Goal: Task Accomplishment & Management: Find specific page/section

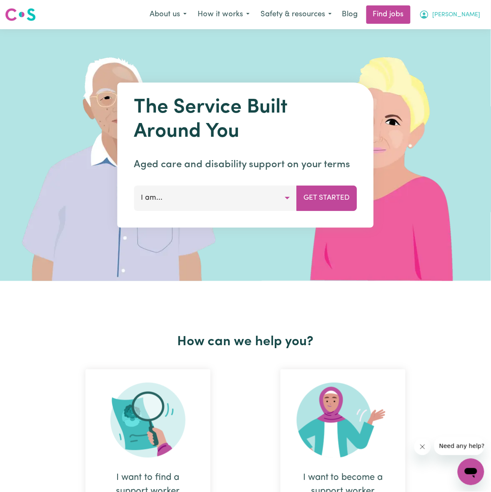
click at [470, 10] on button "[PERSON_NAME]" at bounding box center [450, 15] width 72 height 18
click at [448, 44] on link "My Dashboard" at bounding box center [453, 48] width 66 height 16
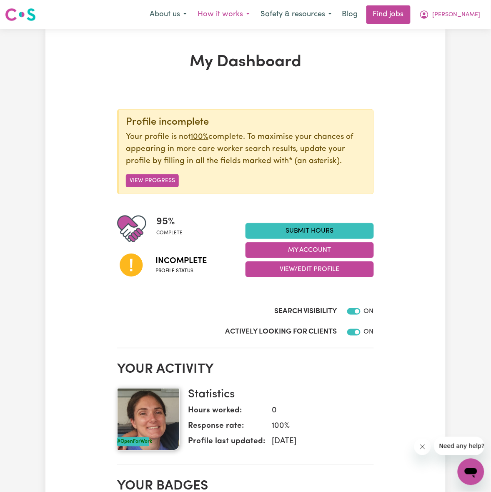
click at [255, 13] on button "How it works" at bounding box center [223, 15] width 63 height 18
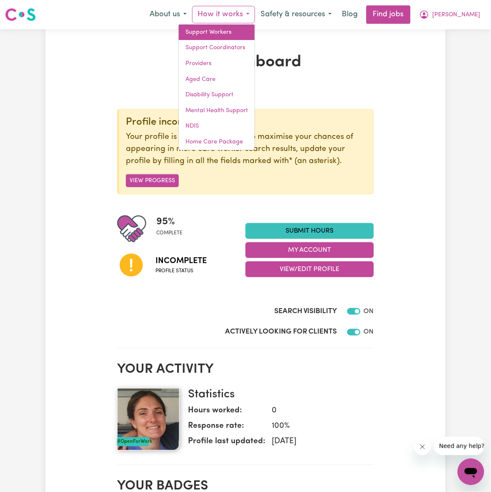
click at [255, 35] on link "Support Workers" at bounding box center [217, 33] width 76 height 16
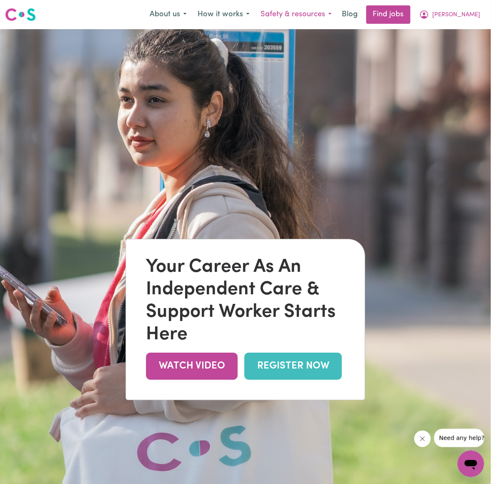
click at [337, 15] on button "Safety & resources" at bounding box center [296, 15] width 82 height 18
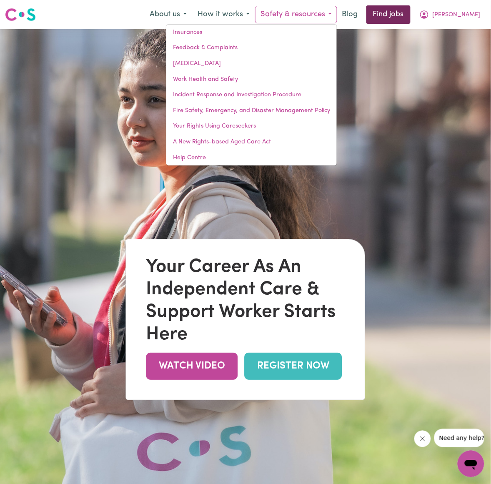
click at [408, 15] on link "Find jobs" at bounding box center [388, 14] width 44 height 18
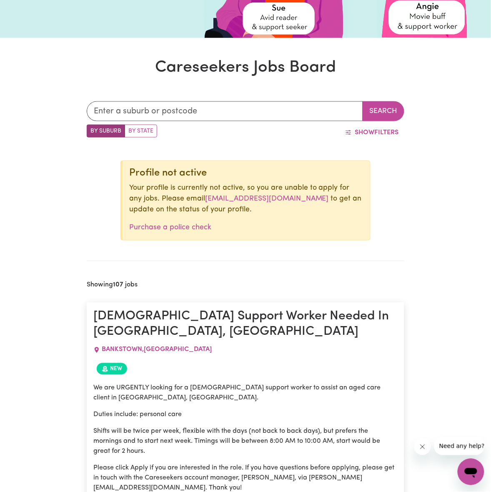
scroll to position [53, 0]
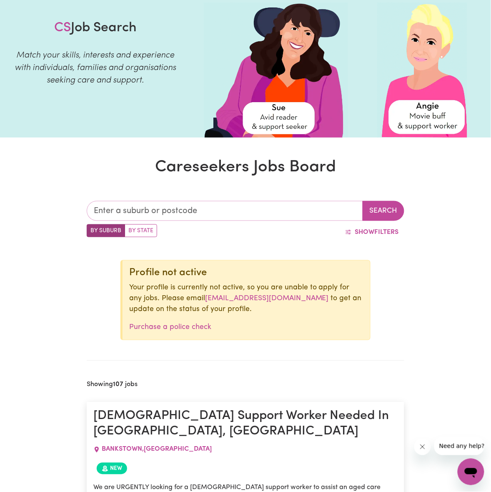
click at [153, 215] on input "text" at bounding box center [225, 211] width 276 height 20
type input "branxton"
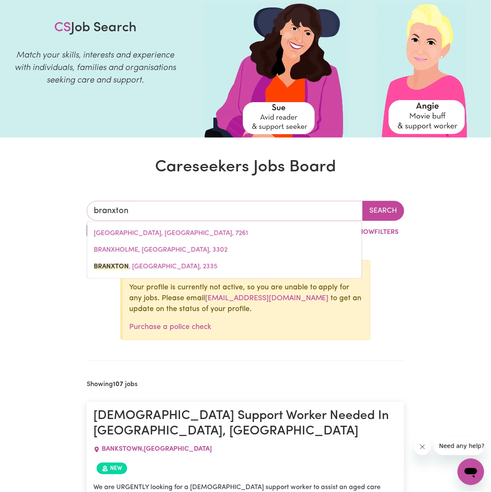
type input "[GEOGRAPHIC_DATA], [GEOGRAPHIC_DATA], 2335"
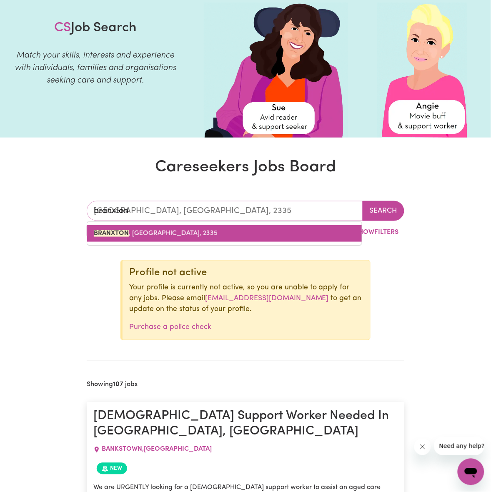
click at [164, 233] on span "BRANXTON , [GEOGRAPHIC_DATA], 2335" at bounding box center [156, 233] width 124 height 7
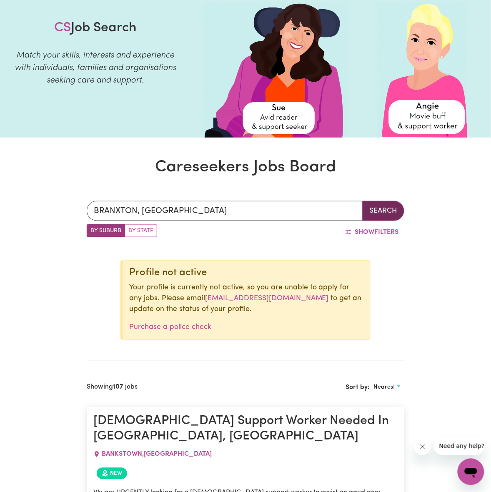
click at [382, 205] on button "Search" at bounding box center [384, 211] width 42 height 20
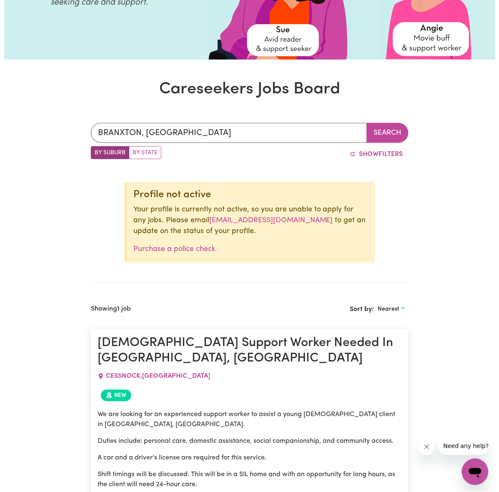
scroll to position [314, 0]
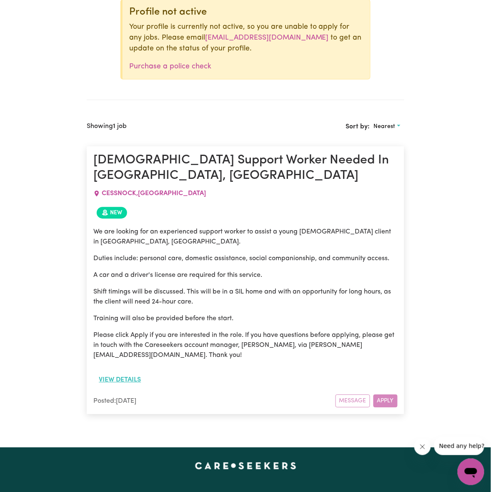
click at [136, 372] on button "View details" at bounding box center [119, 380] width 53 height 16
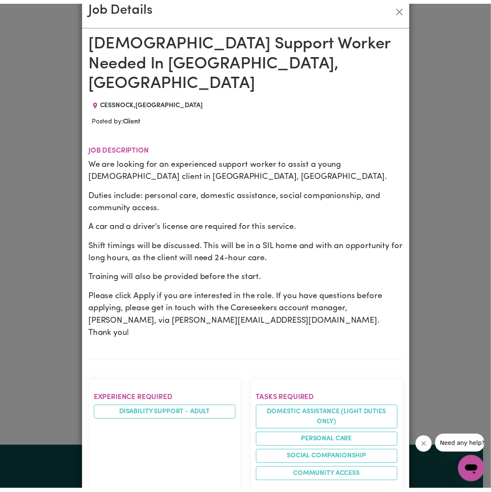
scroll to position [0, 0]
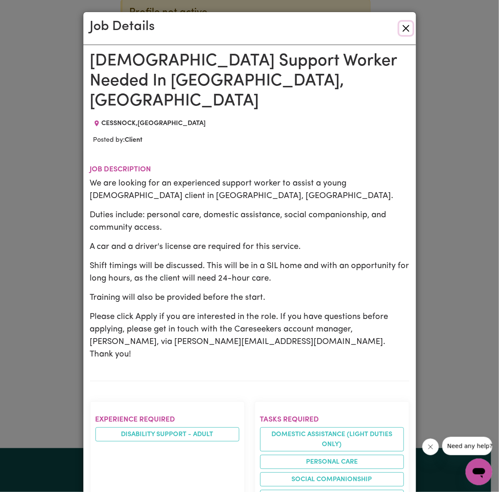
click at [399, 25] on button "Close" at bounding box center [405, 28] width 13 height 13
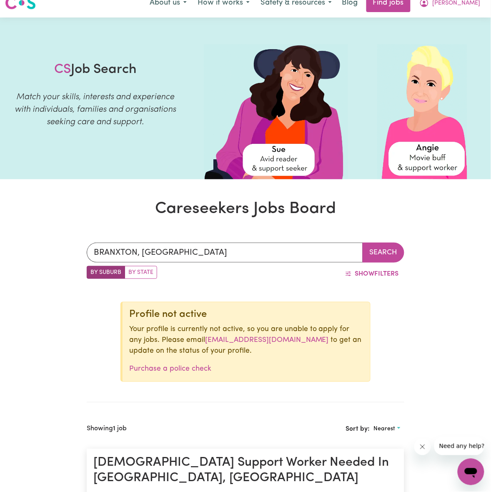
scroll to position [1, 0]
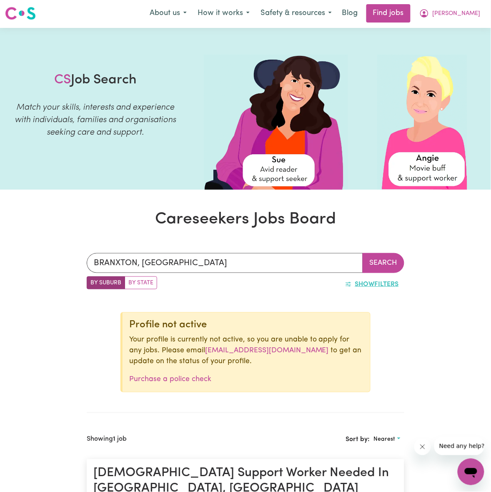
click at [367, 284] on span "Show" at bounding box center [365, 284] width 20 height 7
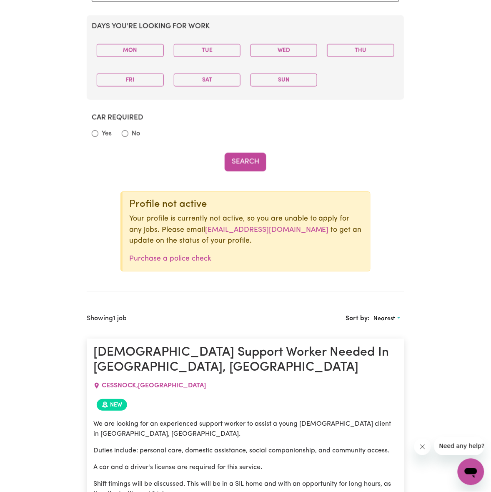
scroll to position [574, 0]
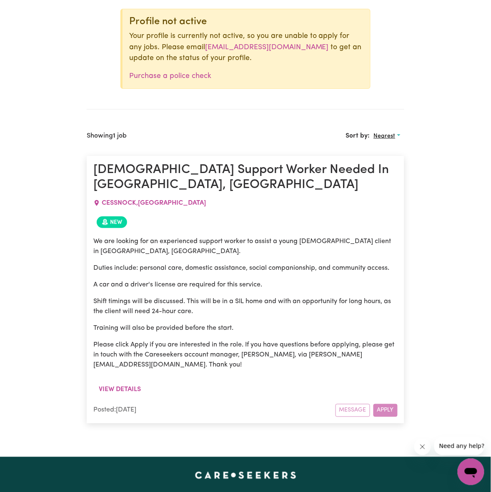
click at [394, 139] on span "Nearest" at bounding box center [385, 136] width 22 height 6
click at [395, 178] on link "Most recent" at bounding box center [404, 172] width 66 height 17
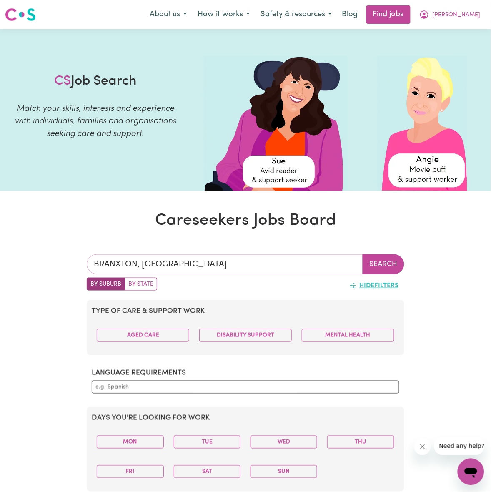
type input "BRANXTON, [GEOGRAPHIC_DATA], 2335"
click at [175, 267] on input "BRANXTON, [GEOGRAPHIC_DATA]" at bounding box center [225, 264] width 276 height 20
drag, startPoint x: 165, startPoint y: 265, endPoint x: 34, endPoint y: 265, distance: 131.3
type input "[PERSON_NAME]"
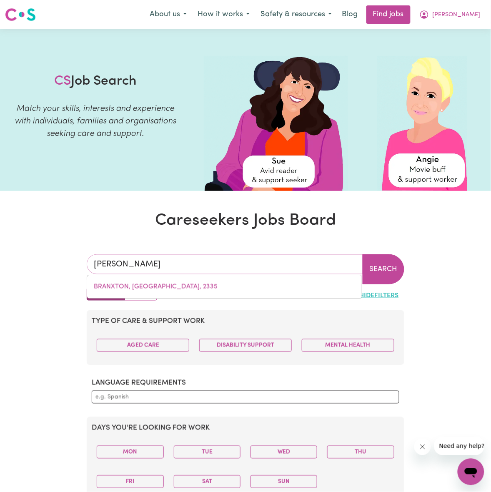
type input "[PERSON_NAME], [GEOGRAPHIC_DATA], 2330"
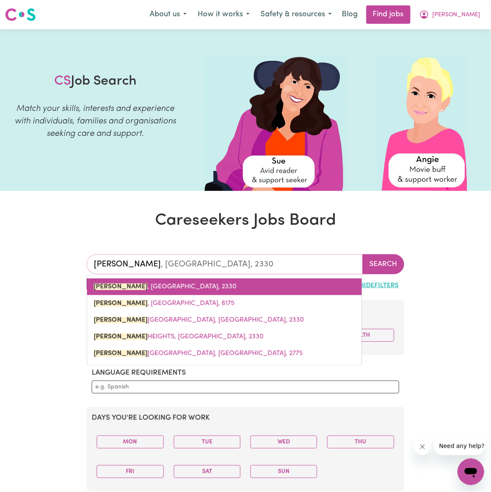
click at [136, 282] on link "[PERSON_NAME] , [GEOGRAPHIC_DATA], 2330" at bounding box center [224, 286] width 275 height 17
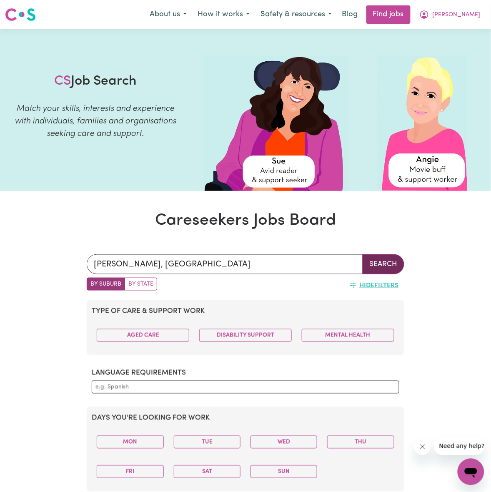
click at [378, 258] on button "Search" at bounding box center [384, 264] width 42 height 20
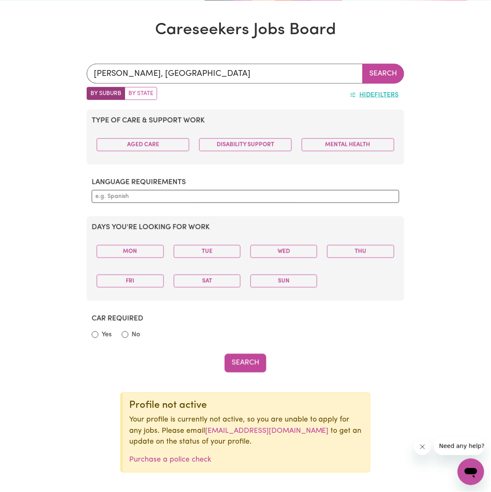
scroll to position [52, 0]
